Goal: Find specific fact: Find specific fact

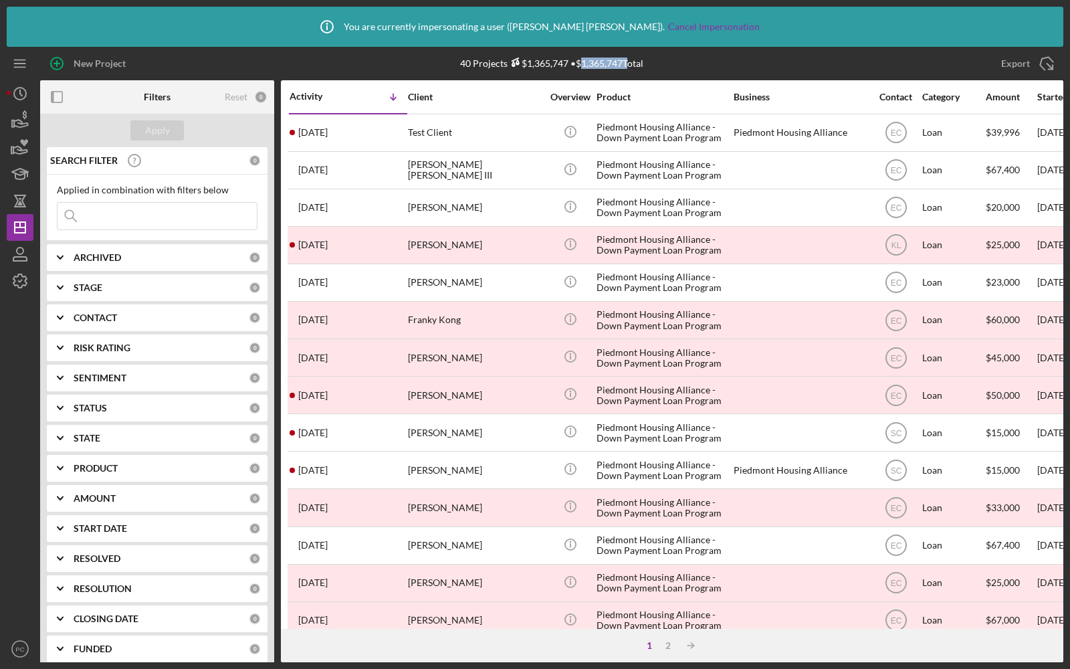
drag, startPoint x: 625, startPoint y: 67, endPoint x: 578, endPoint y: 67, distance: 46.8
click at [578, 67] on div "40 Projects $1,365,747 • $1,365,747 Total" at bounding box center [551, 63] width 183 height 11
copy div "1,365,747"
